Goal: Information Seeking & Learning: Learn about a topic

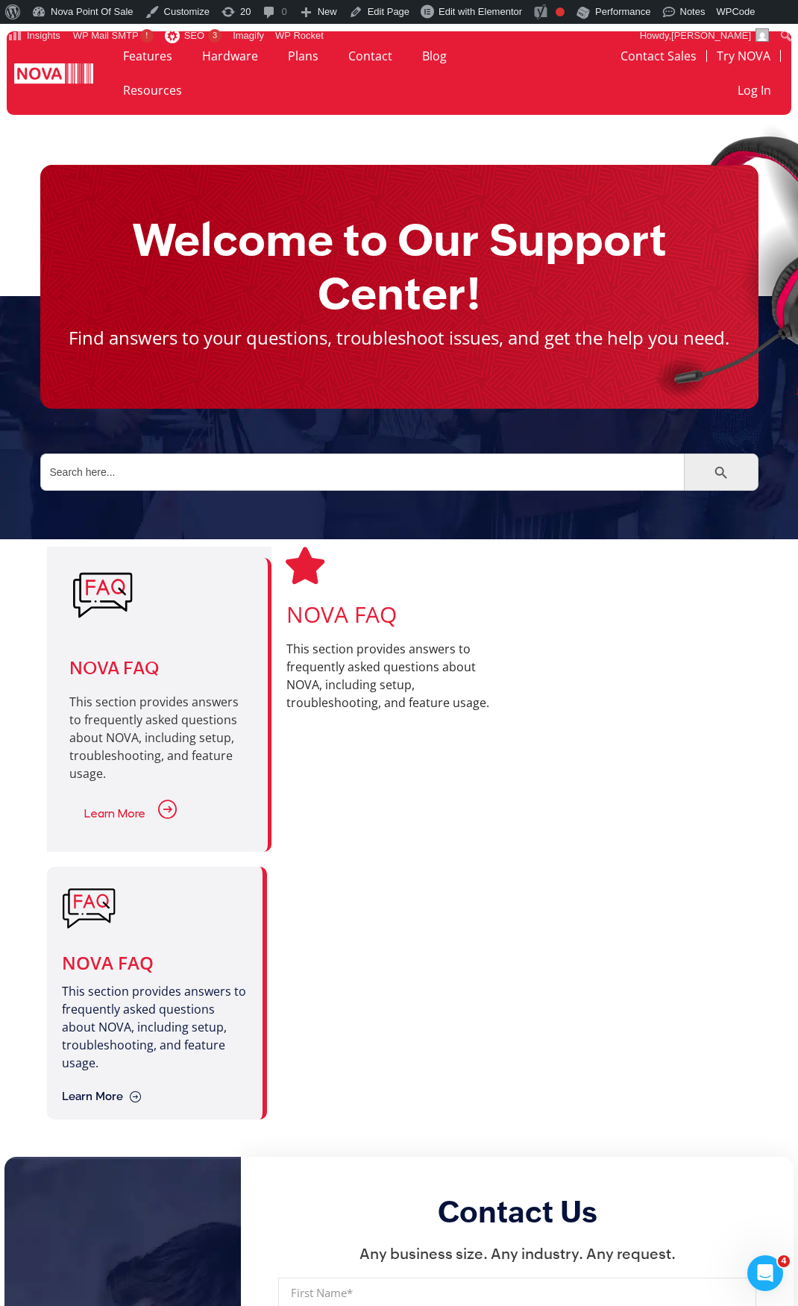
click at [404, 978] on div at bounding box center [395, 994] width 227 height 254
click at [386, 914] on div at bounding box center [395, 994] width 227 height 254
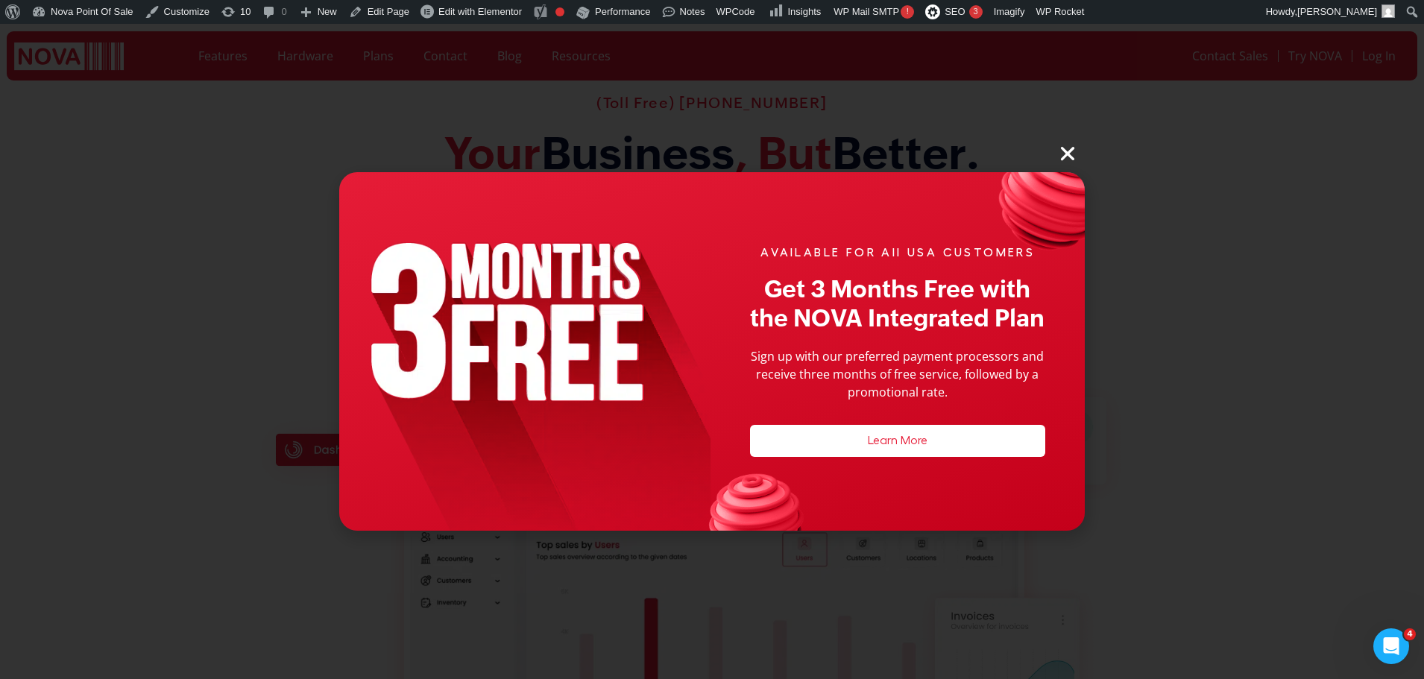
click at [1078, 159] on link "Close" at bounding box center [1071, 153] width 27 height 19
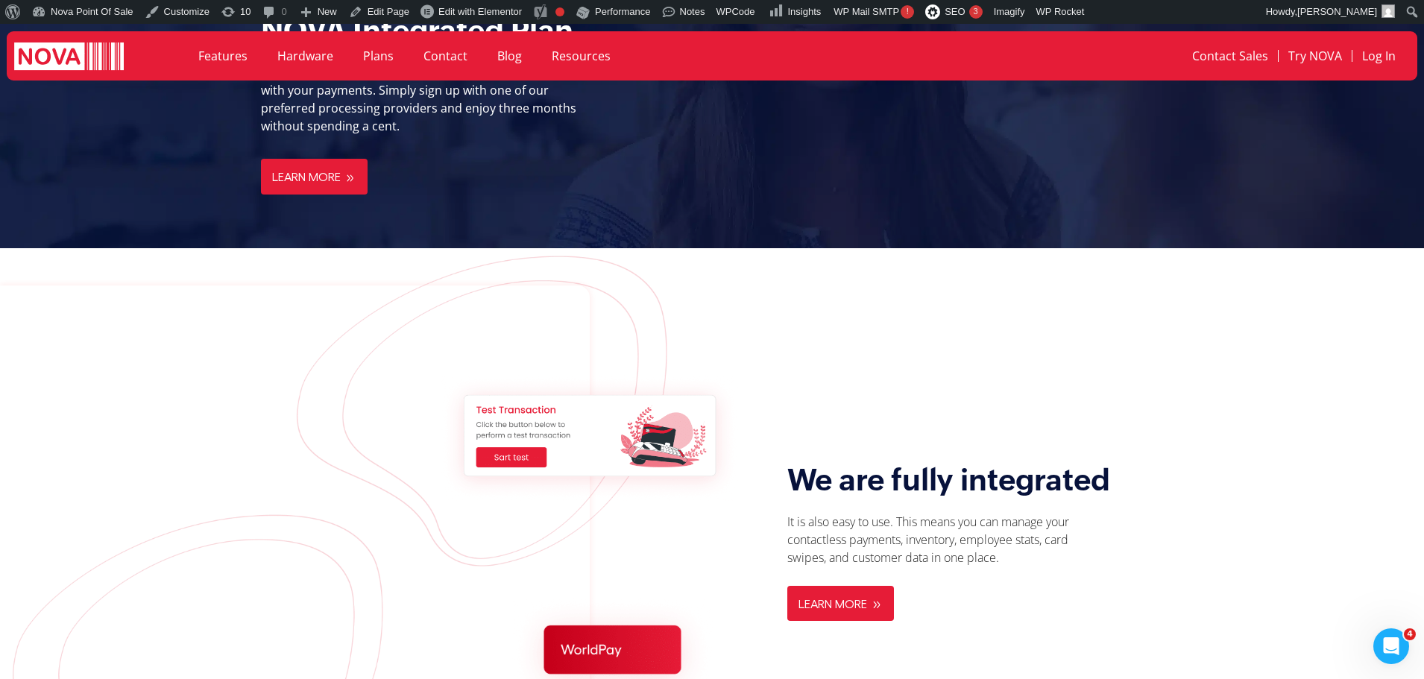
scroll to position [1715, 0]
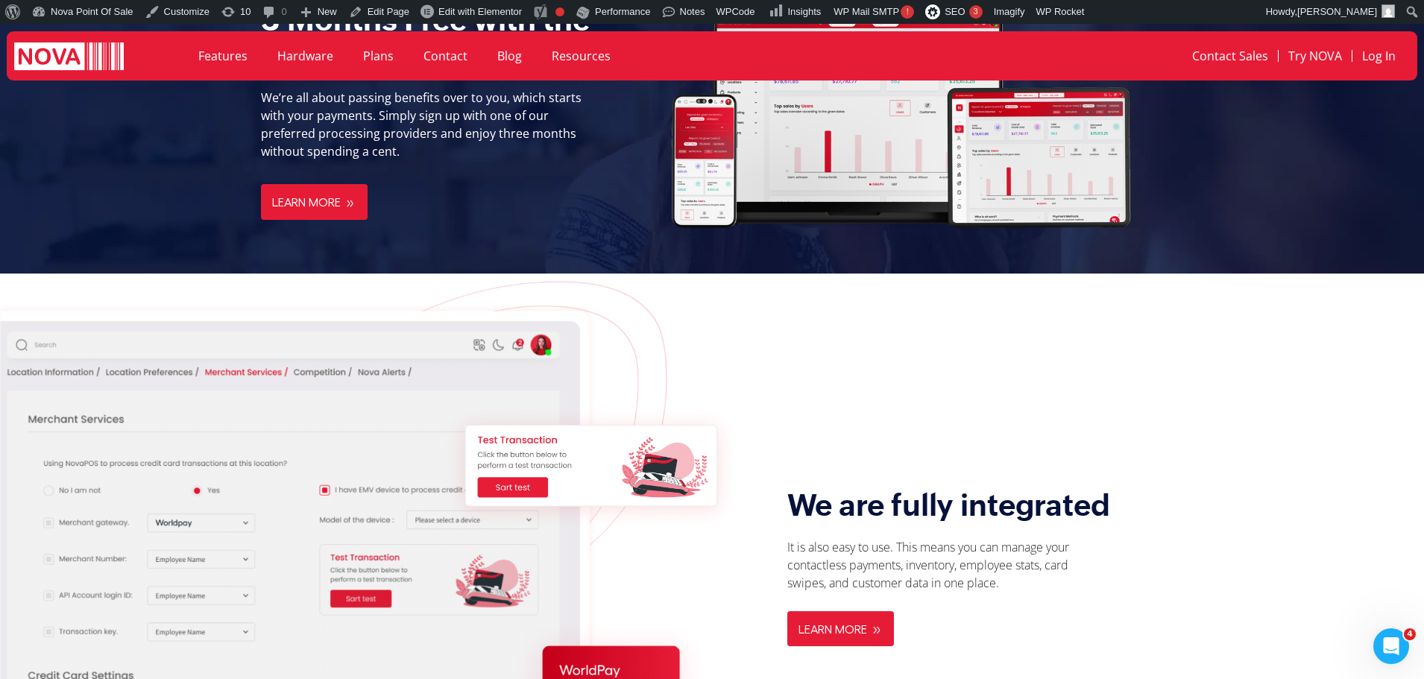
click at [571, 56] on link "Resources" at bounding box center [581, 56] width 89 height 34
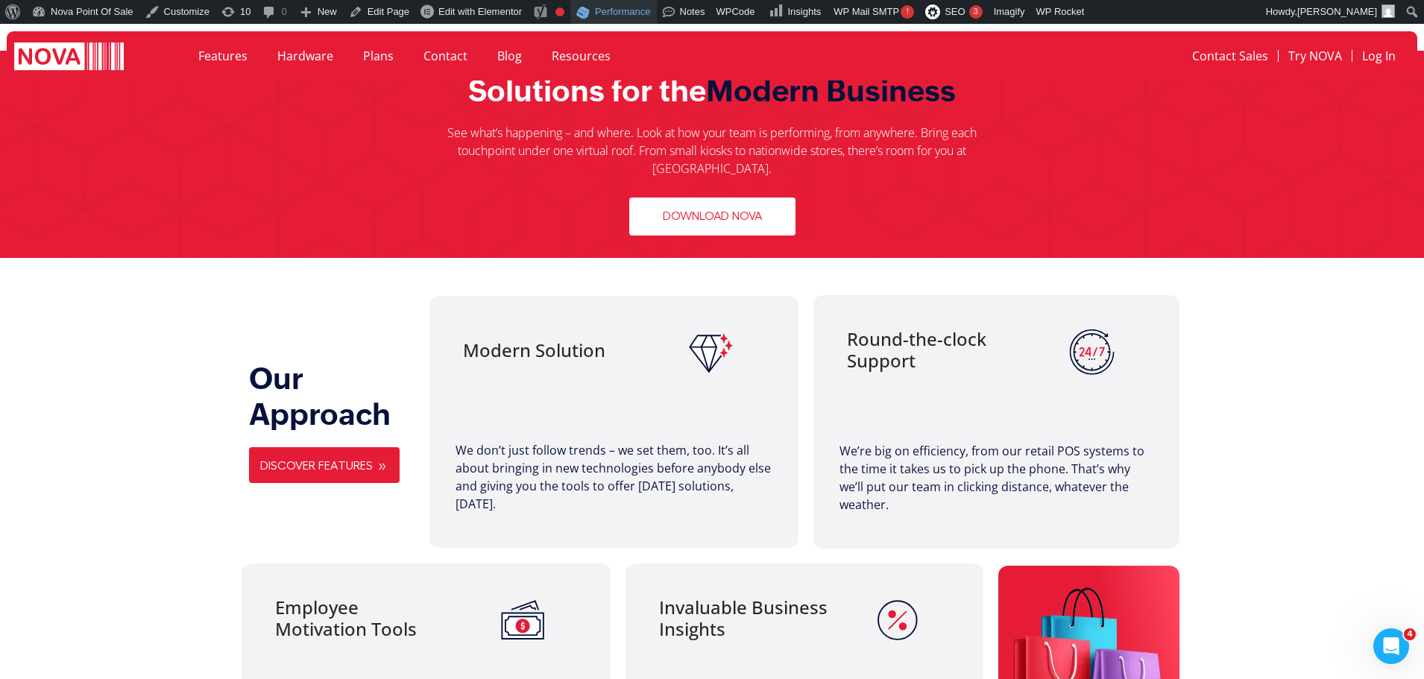
scroll to position [746, 0]
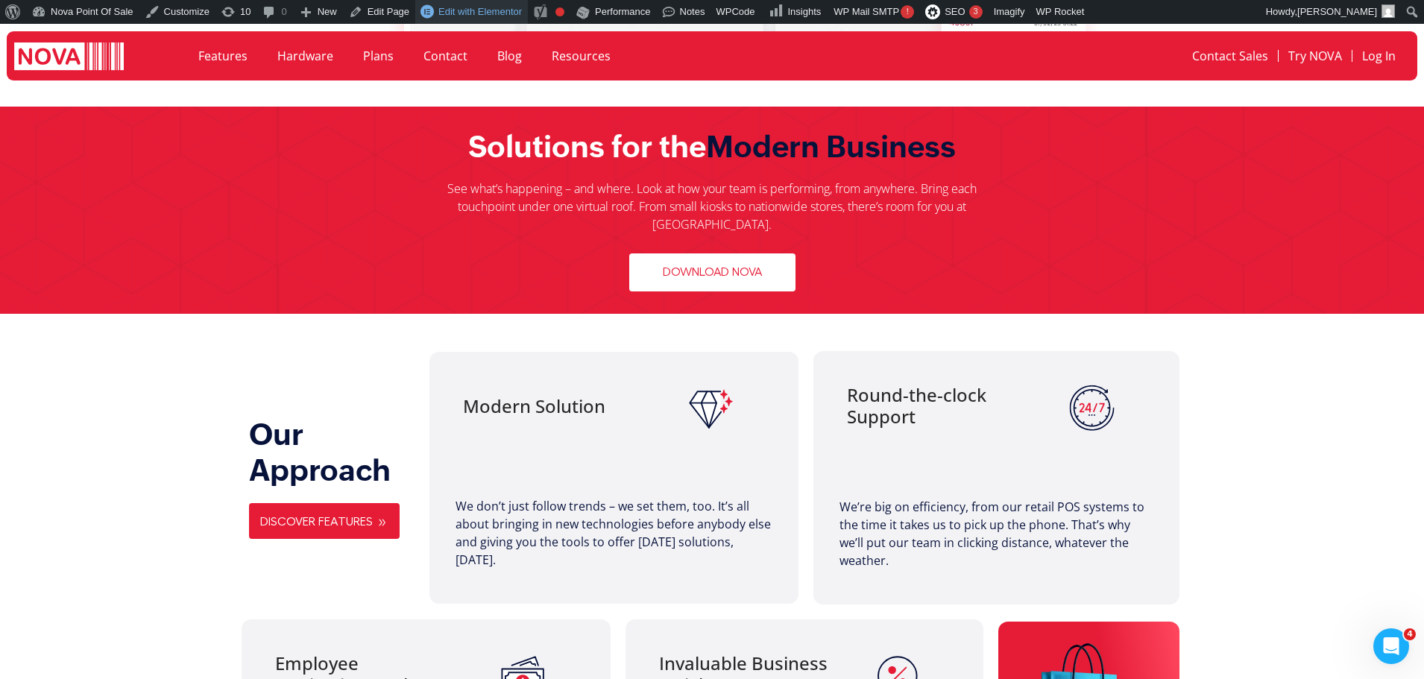
click at [478, 7] on span "Edit with Elementor" at bounding box center [481, 11] width 84 height 11
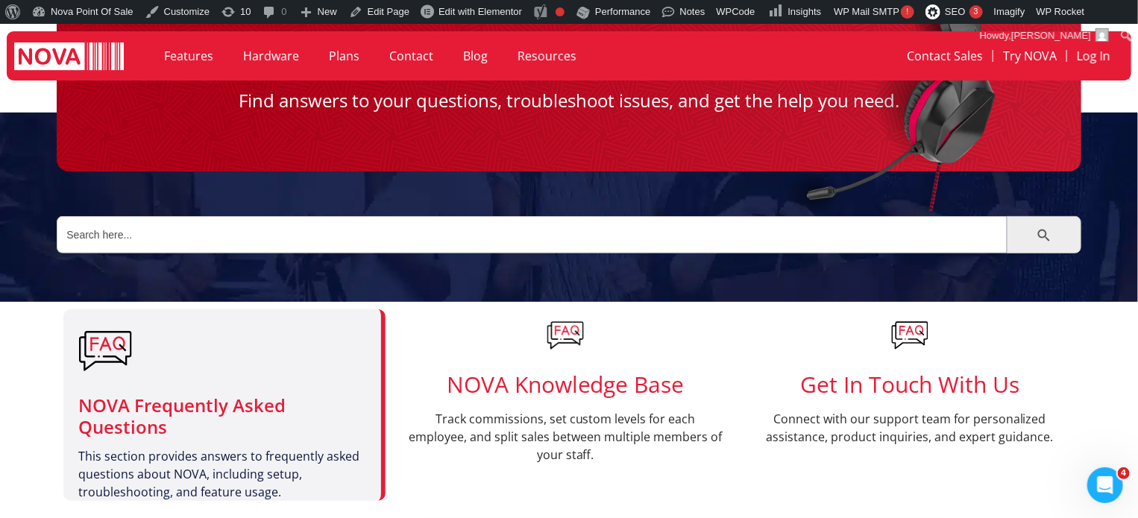
scroll to position [224, 0]
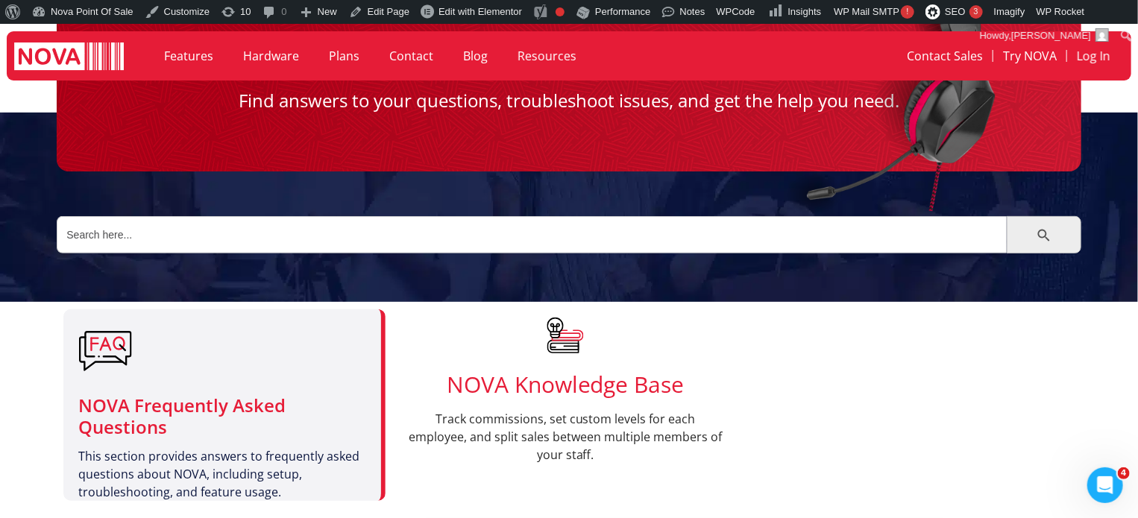
scroll to position [224, 0]
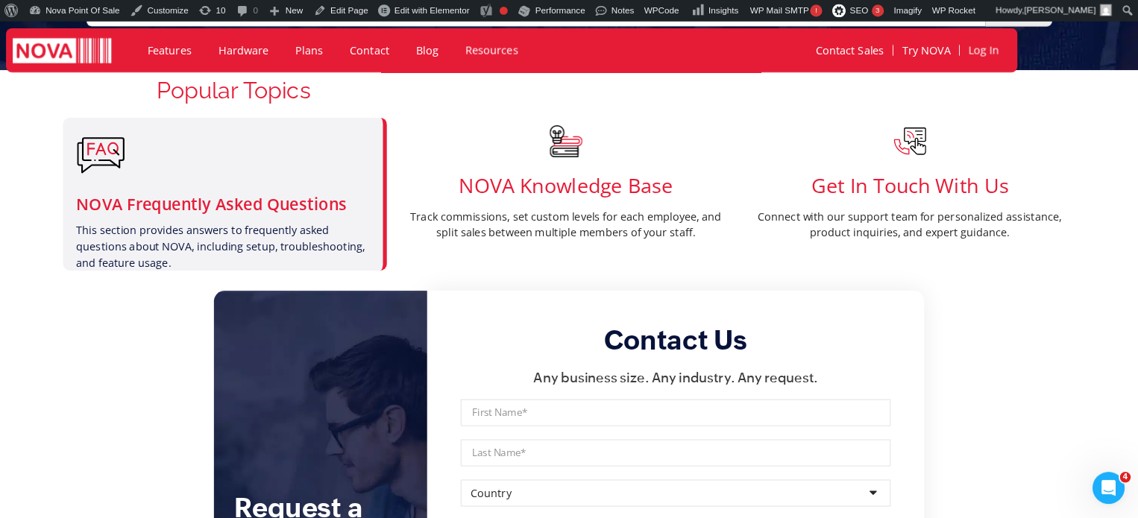
scroll to position [373, 0]
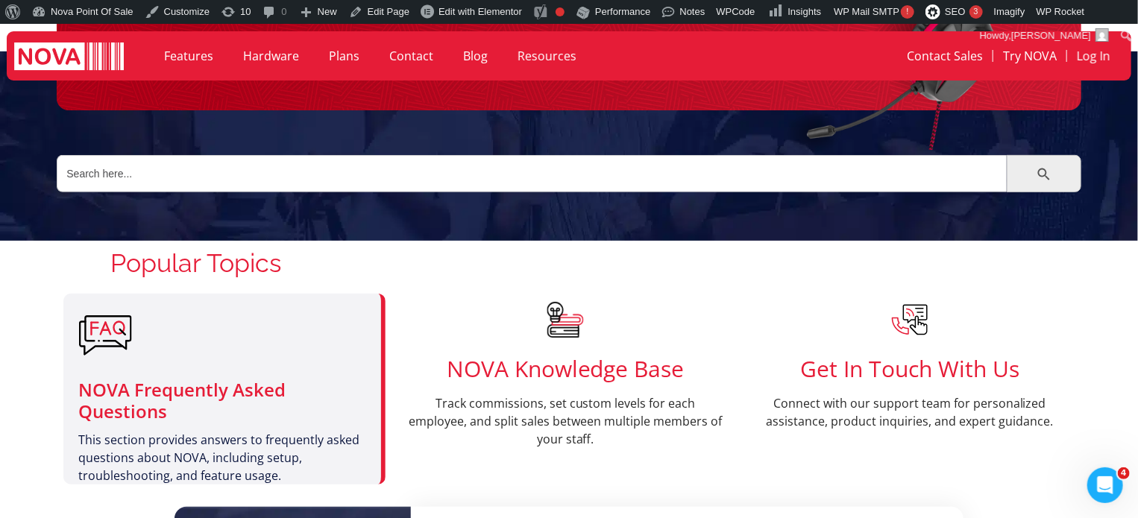
scroll to position [224, 0]
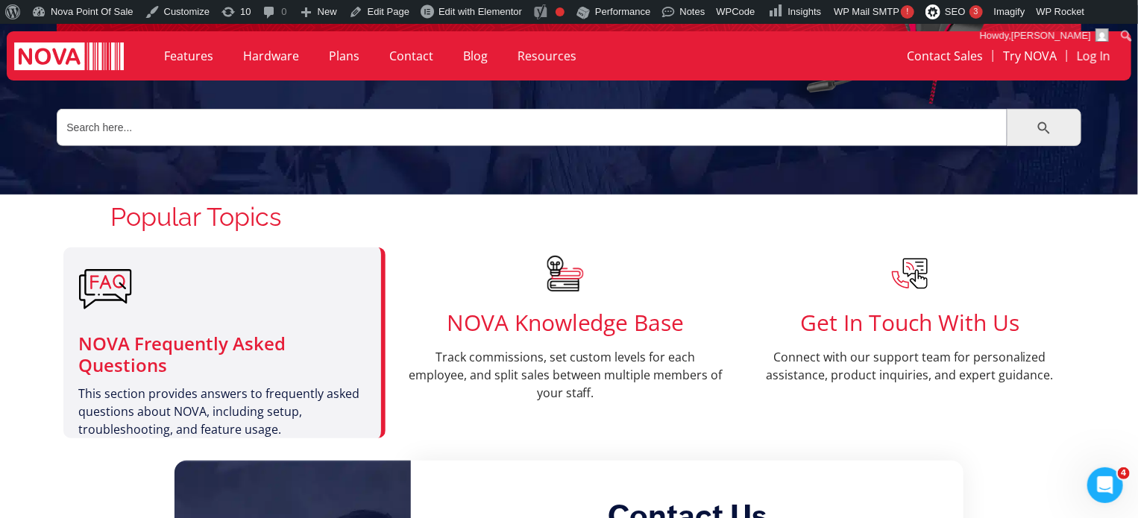
scroll to position [298, 0]
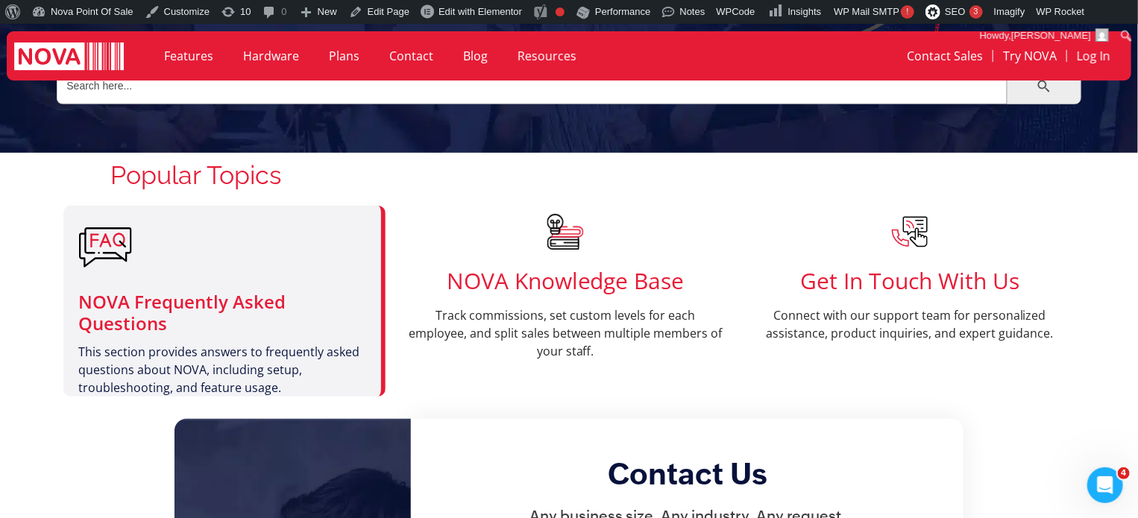
drag, startPoint x: 644, startPoint y: 207, endPoint x: 609, endPoint y: 190, distance: 39.4
click at [281, 191] on h2 "Popular Topics" at bounding box center [195, 175] width 171 height 31
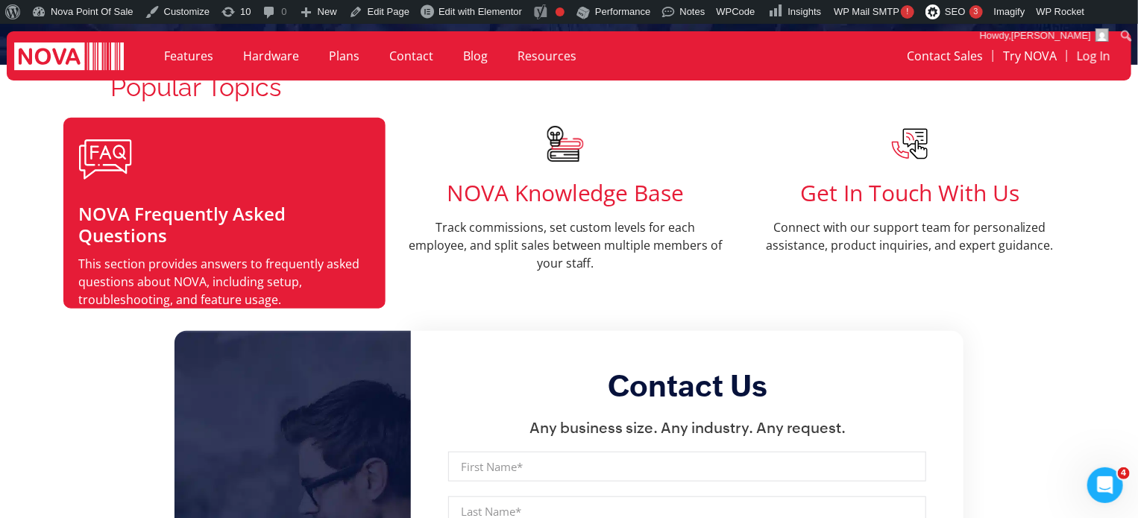
scroll to position [373, 0]
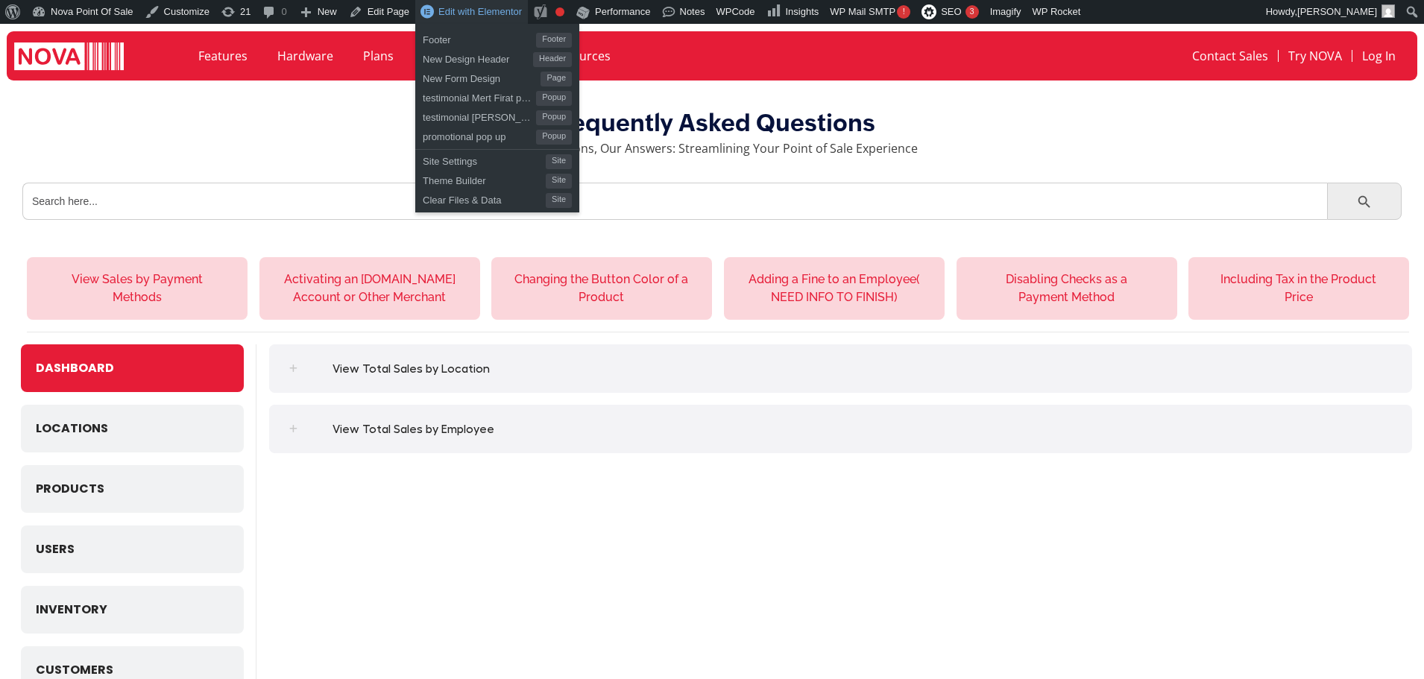
click at [492, 19] on link "Edit with Elementor" at bounding box center [471, 12] width 113 height 24
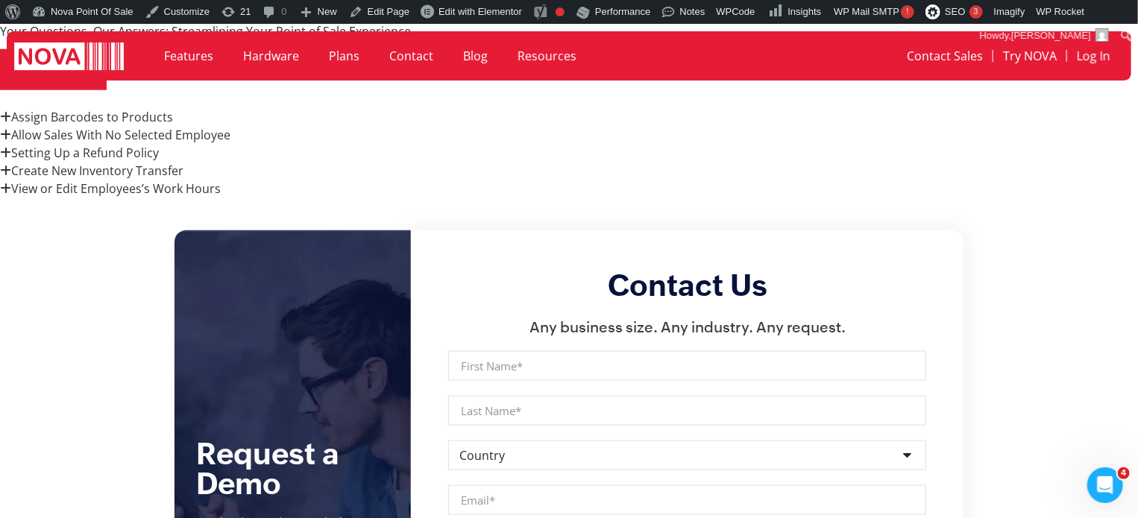
scroll to position [746, 0]
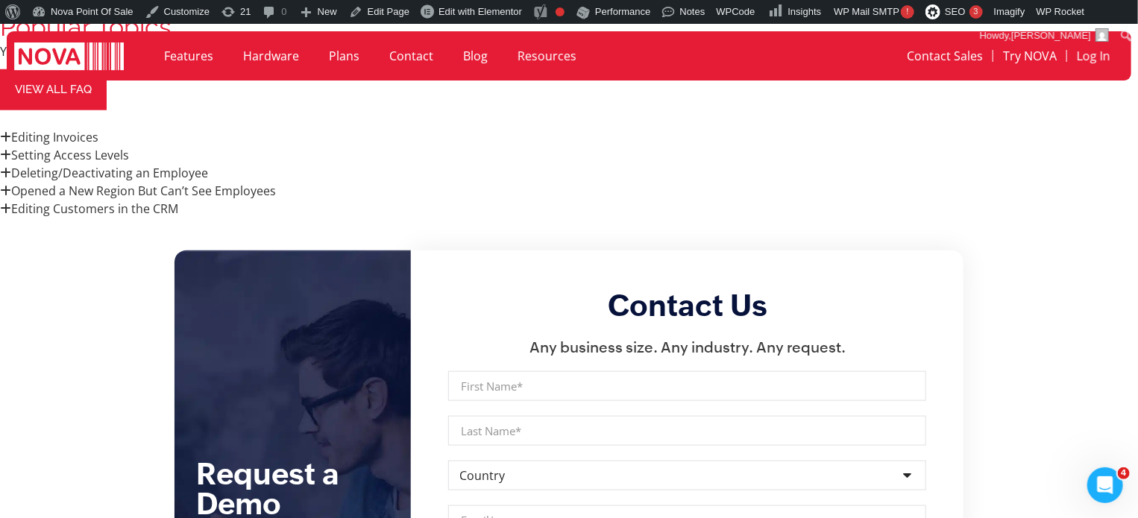
scroll to position [671, 0]
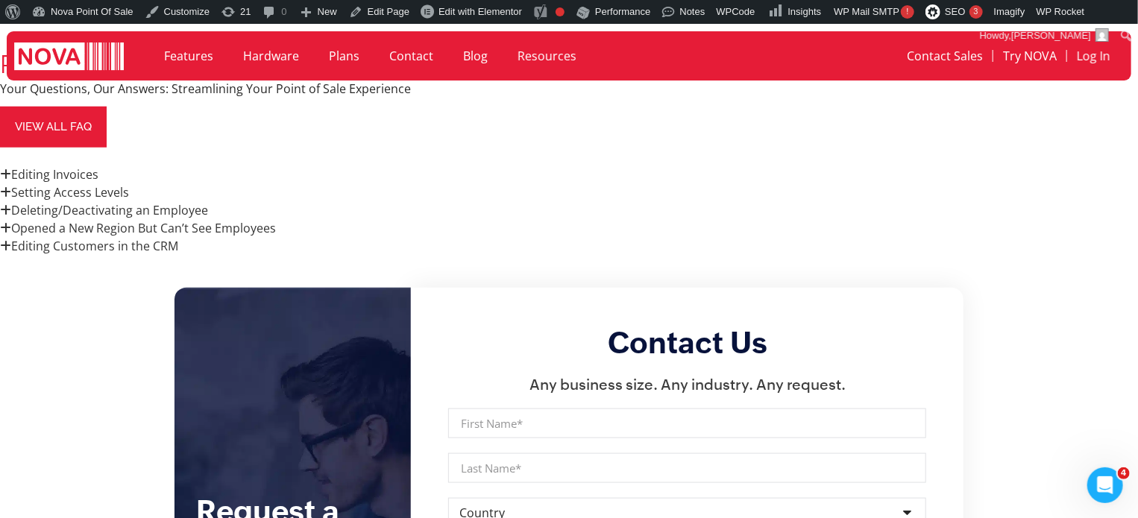
click at [729, 183] on div "Editing Invoices" at bounding box center [569, 175] width 1138 height 18
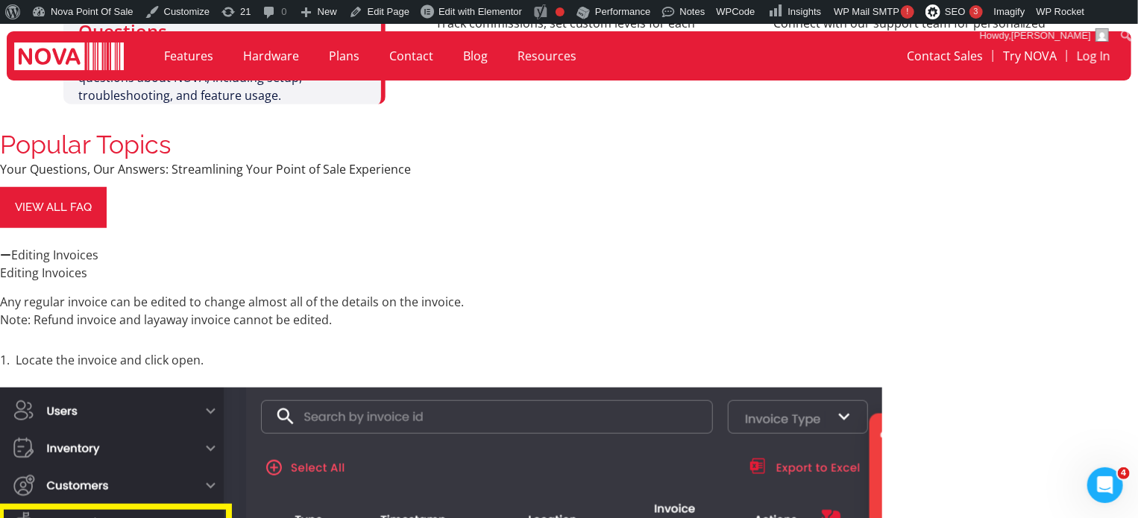
scroll to position [588, 0]
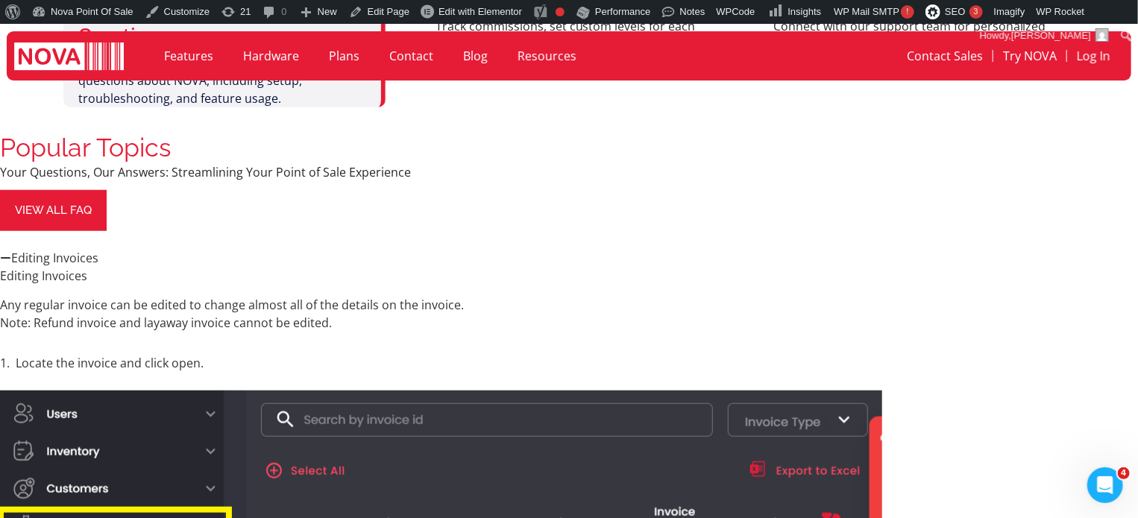
click at [11, 264] on span at bounding box center [5, 258] width 11 height 12
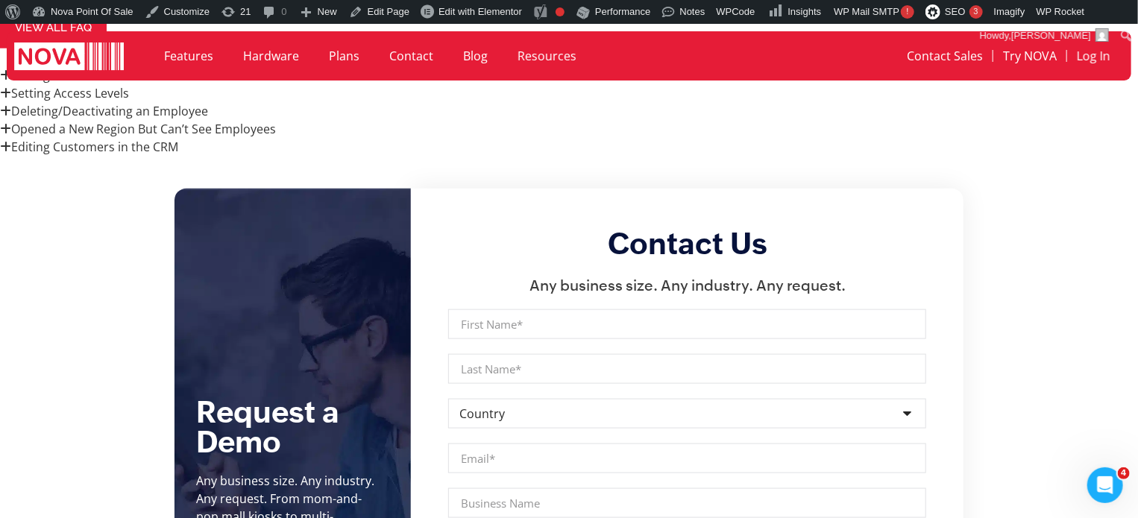
scroll to position [811, 0]
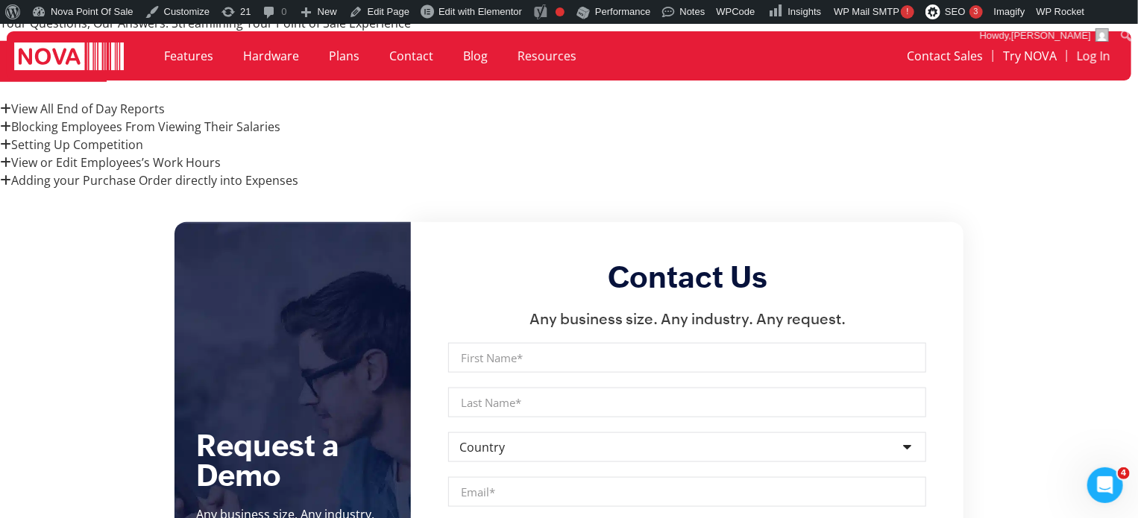
scroll to position [746, 0]
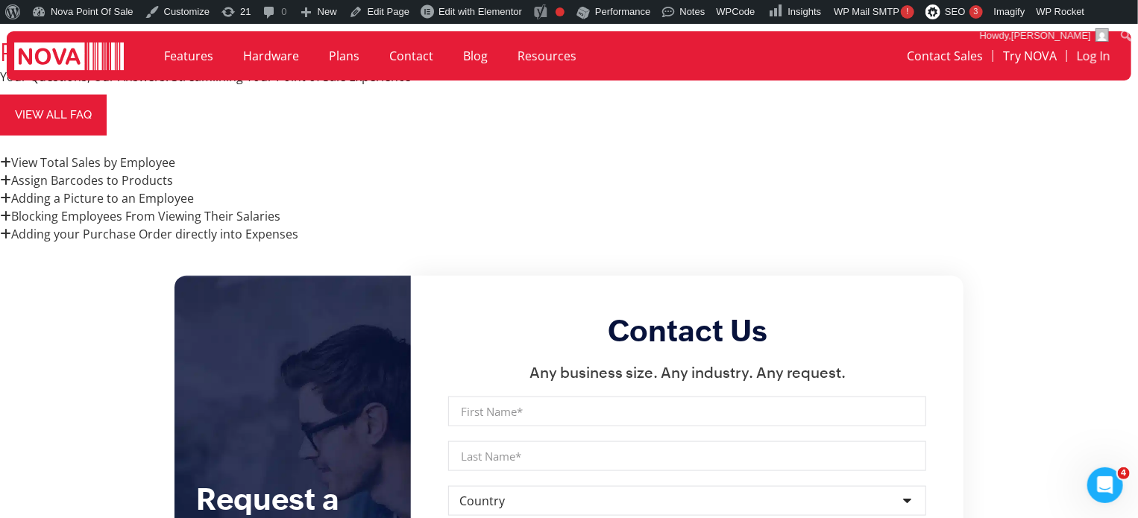
scroll to position [671, 0]
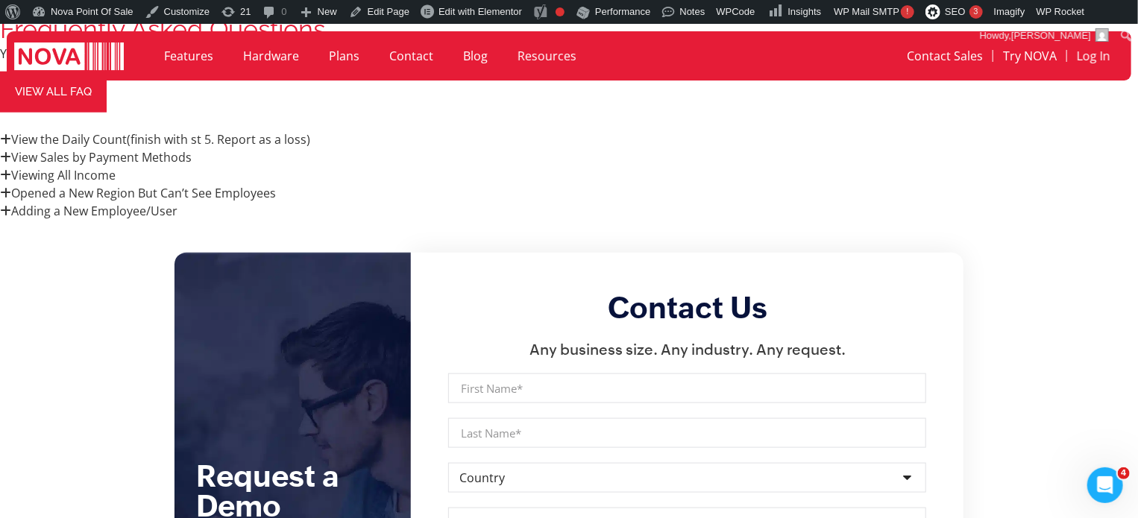
scroll to position [671, 0]
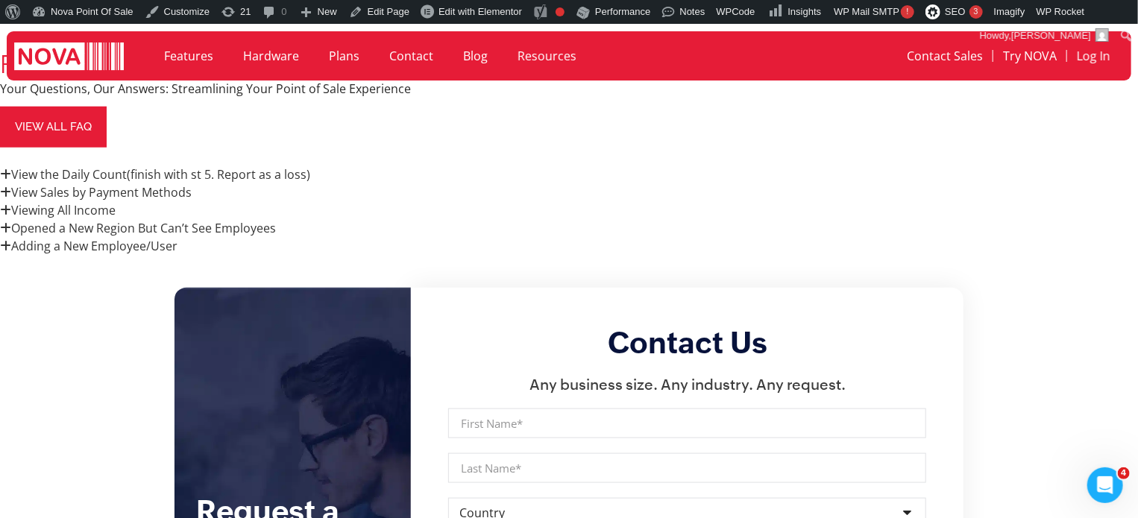
click at [310, 183] on em "View the Daily Count(finish with st 5. Report as a loss)" at bounding box center [160, 175] width 299 height 18
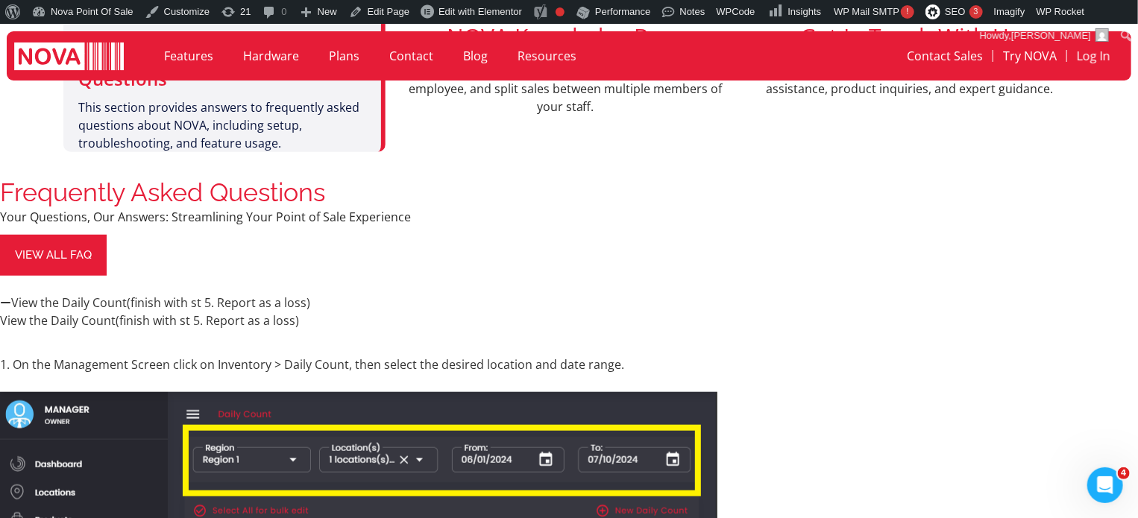
scroll to position [667, 0]
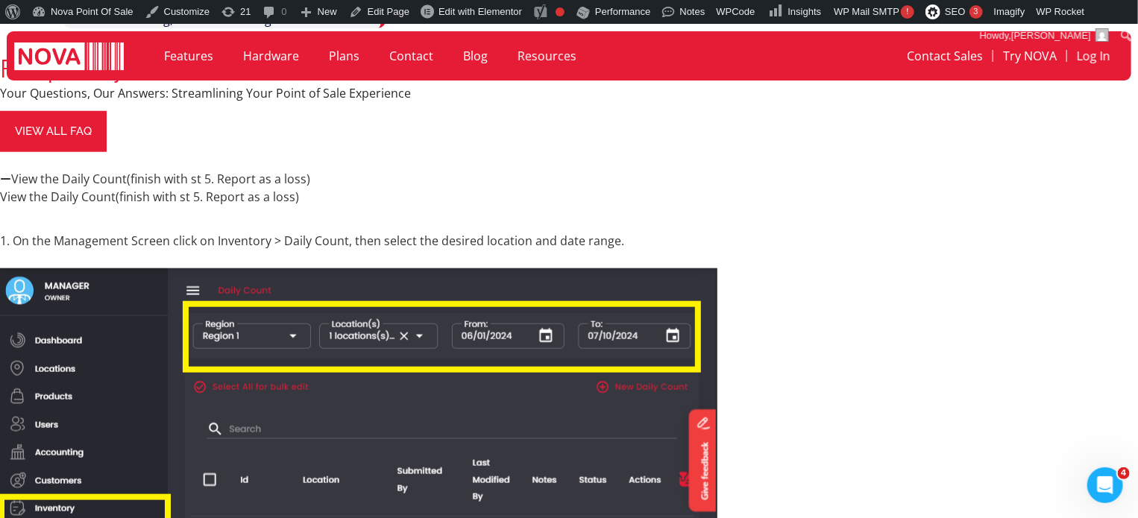
click at [11, 185] on span at bounding box center [5, 179] width 11 height 12
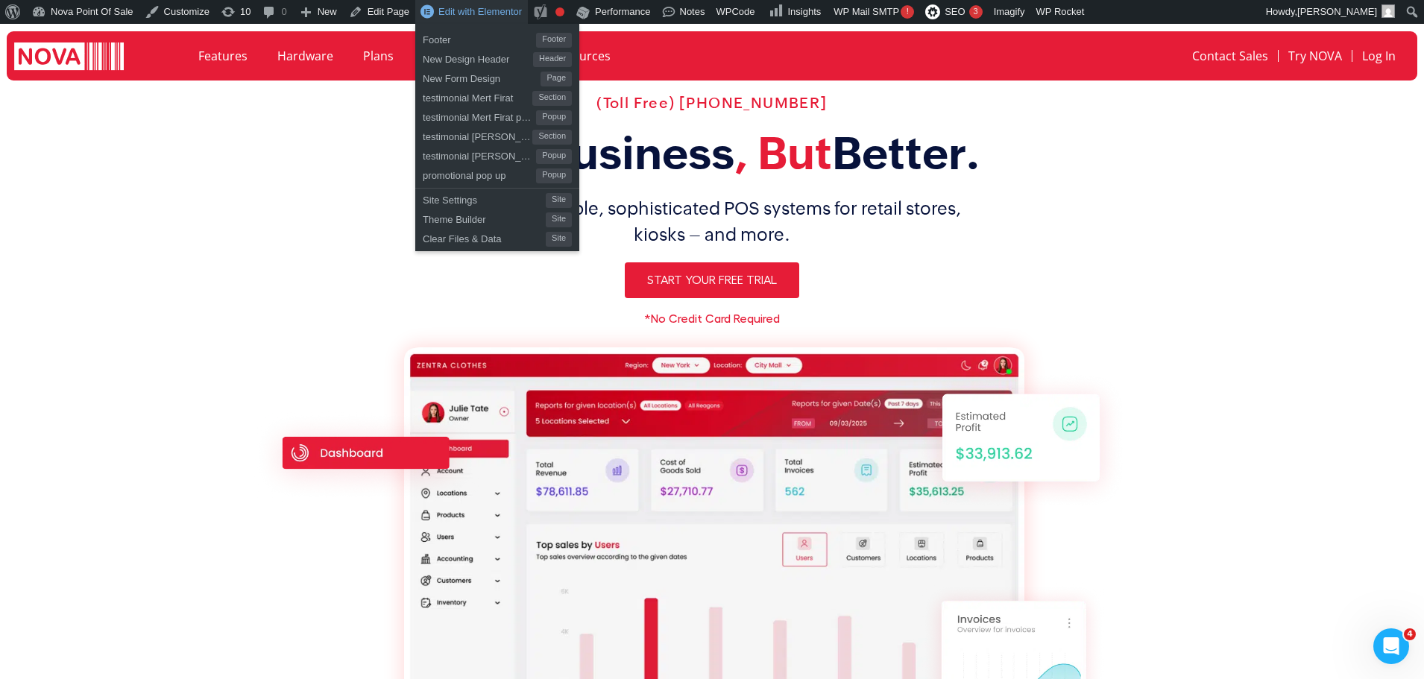
click at [463, 17] on span "Edit with Elementor" at bounding box center [481, 11] width 84 height 11
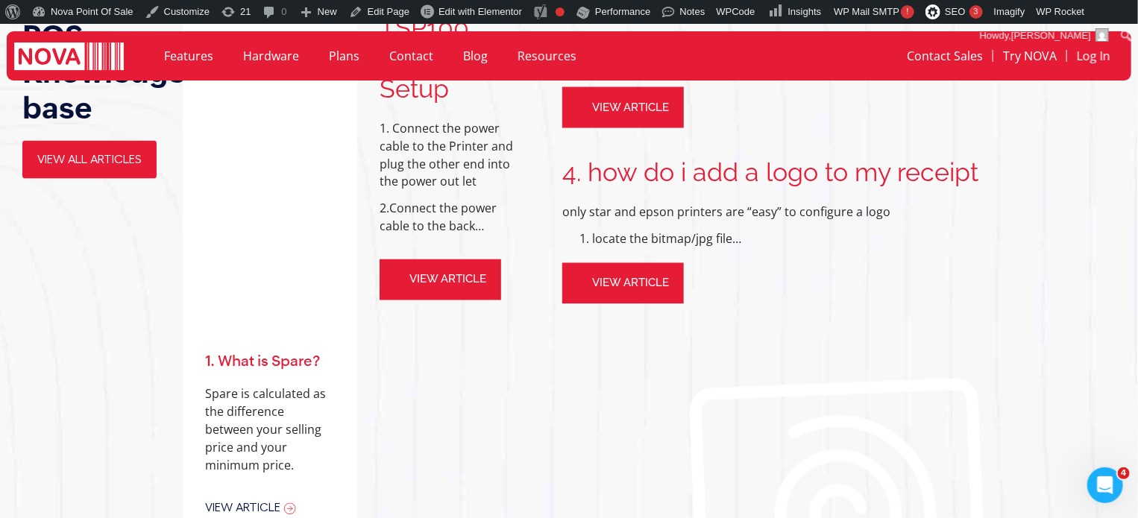
scroll to position [1193, 0]
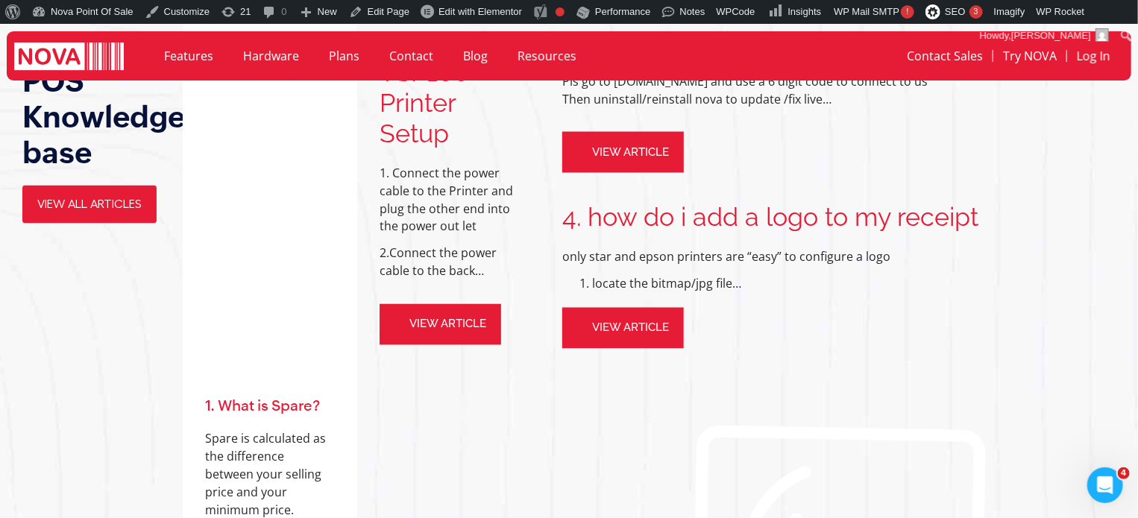
scroll to position [1193, 0]
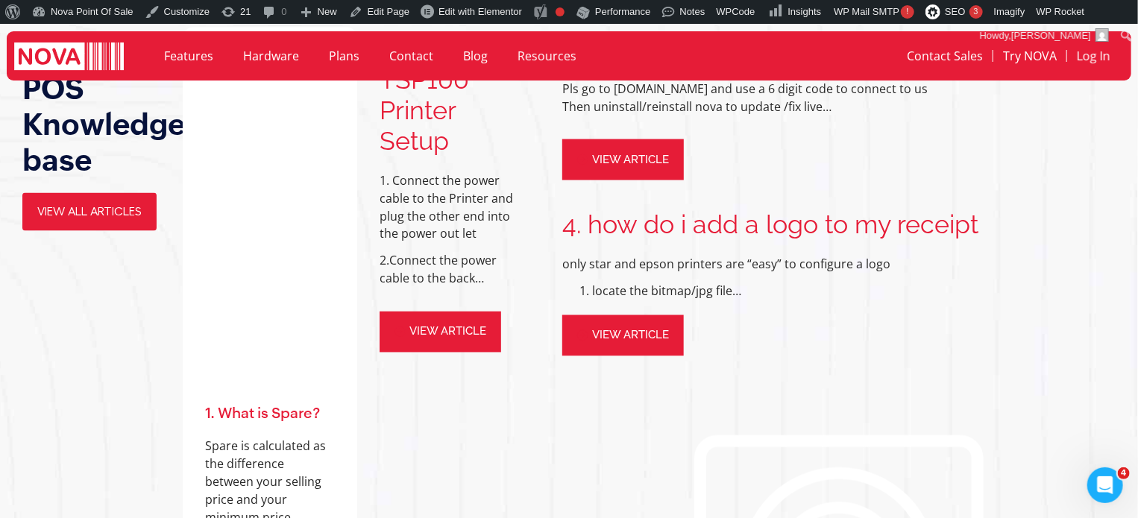
click at [823, 374] on div "3. My live support is not working Pls go to logmein123.com and use a 6 digit co…" at bounding box center [838, 487] width 583 height 934
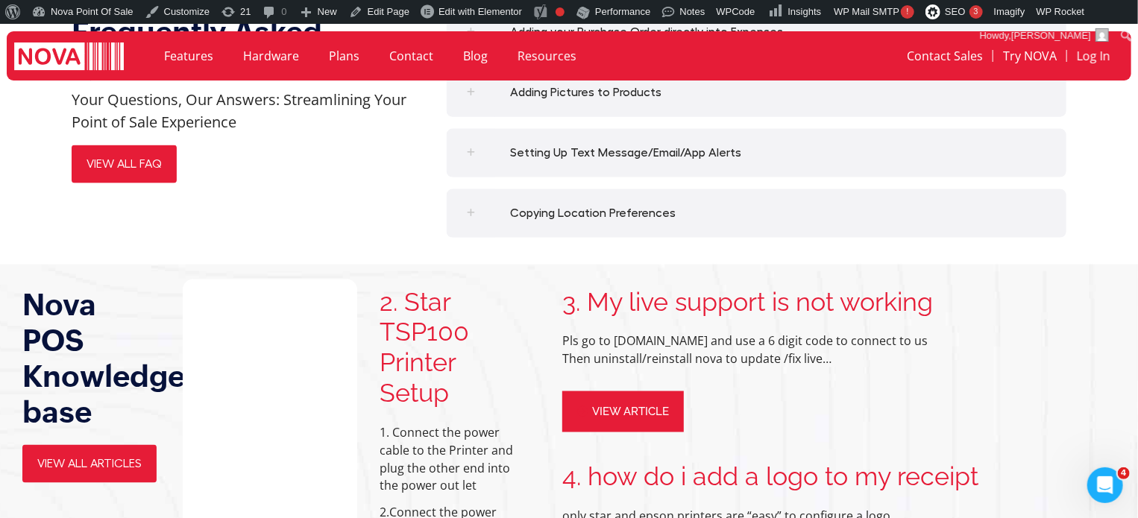
scroll to position [970, 0]
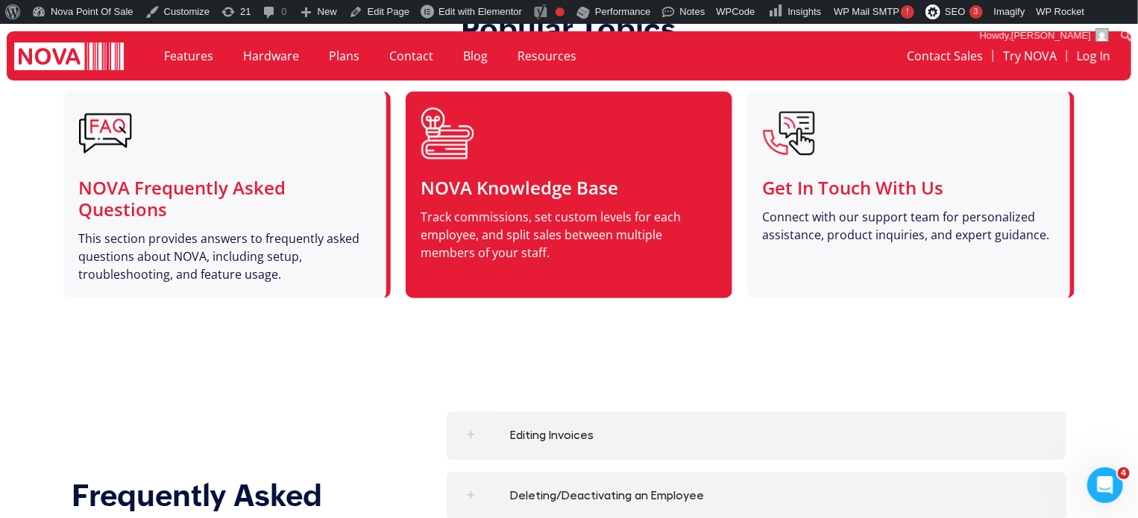
scroll to position [373, 0]
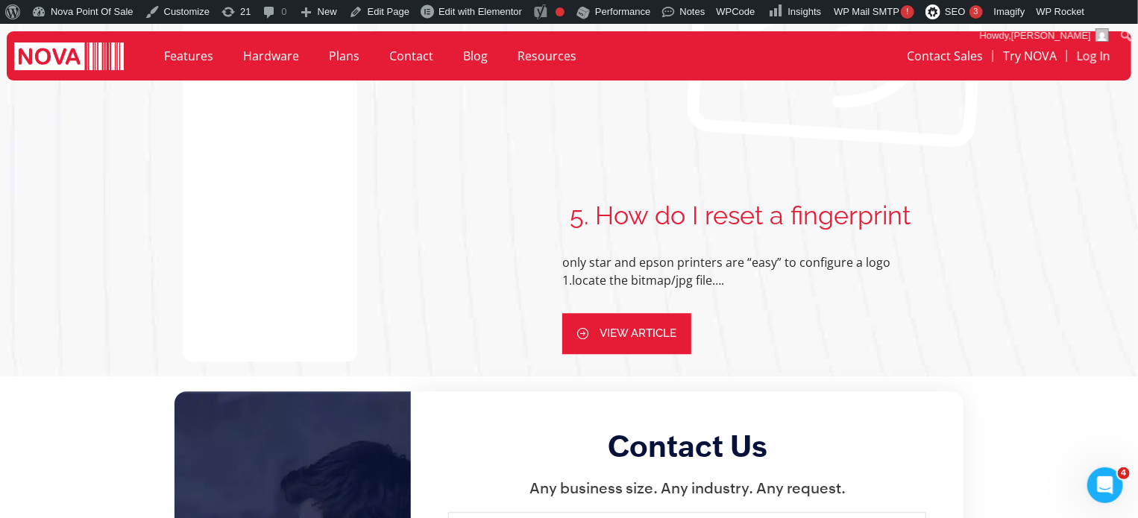
scroll to position [1790, 0]
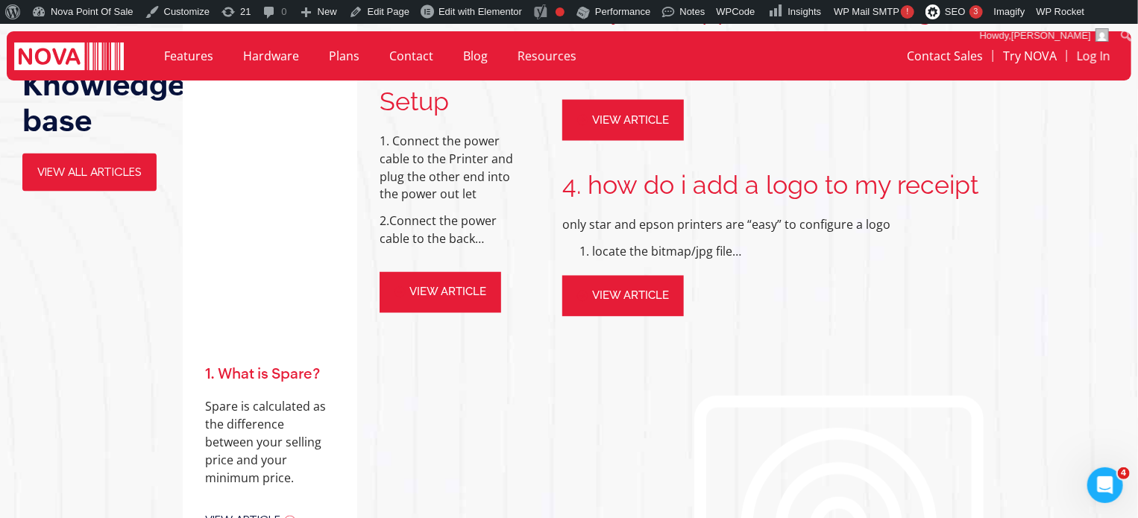
scroll to position [1268, 0]
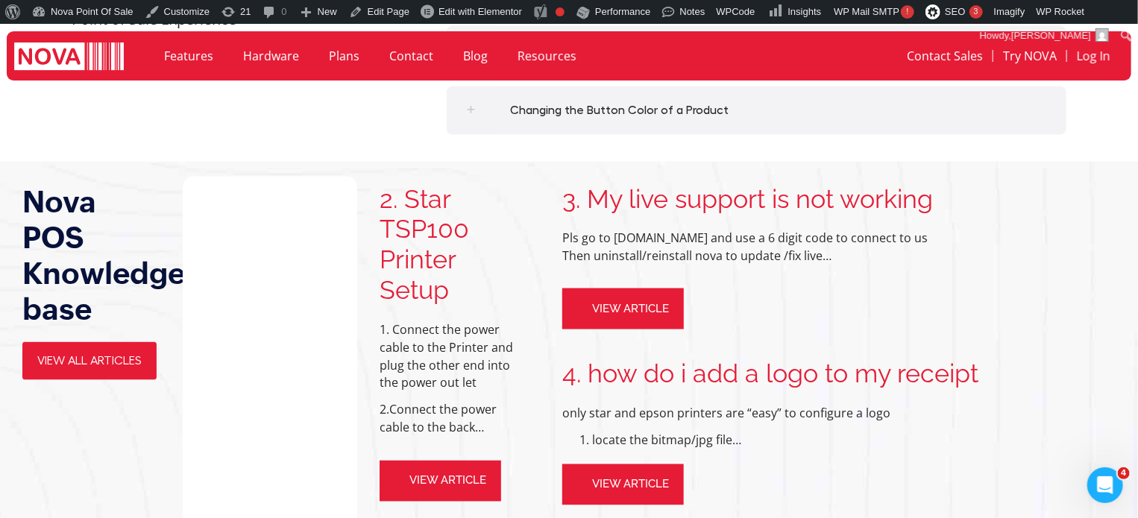
scroll to position [1119, 0]
